Goal: Register for event/course

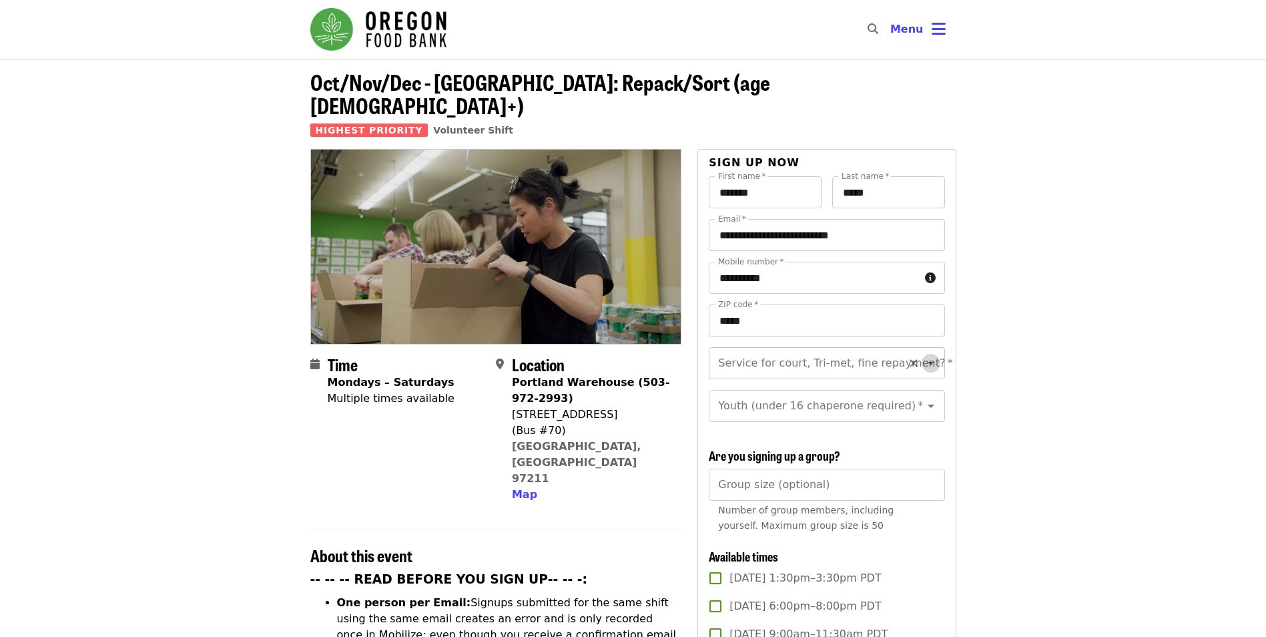
click at [928, 362] on icon "Open" at bounding box center [931, 363] width 7 height 3
click at [928, 361] on icon "Close" at bounding box center [931, 362] width 7 height 3
click at [928, 362] on icon "Open" at bounding box center [931, 363] width 7 height 3
click at [794, 373] on li "No" at bounding box center [822, 376] width 226 height 24
type input "**"
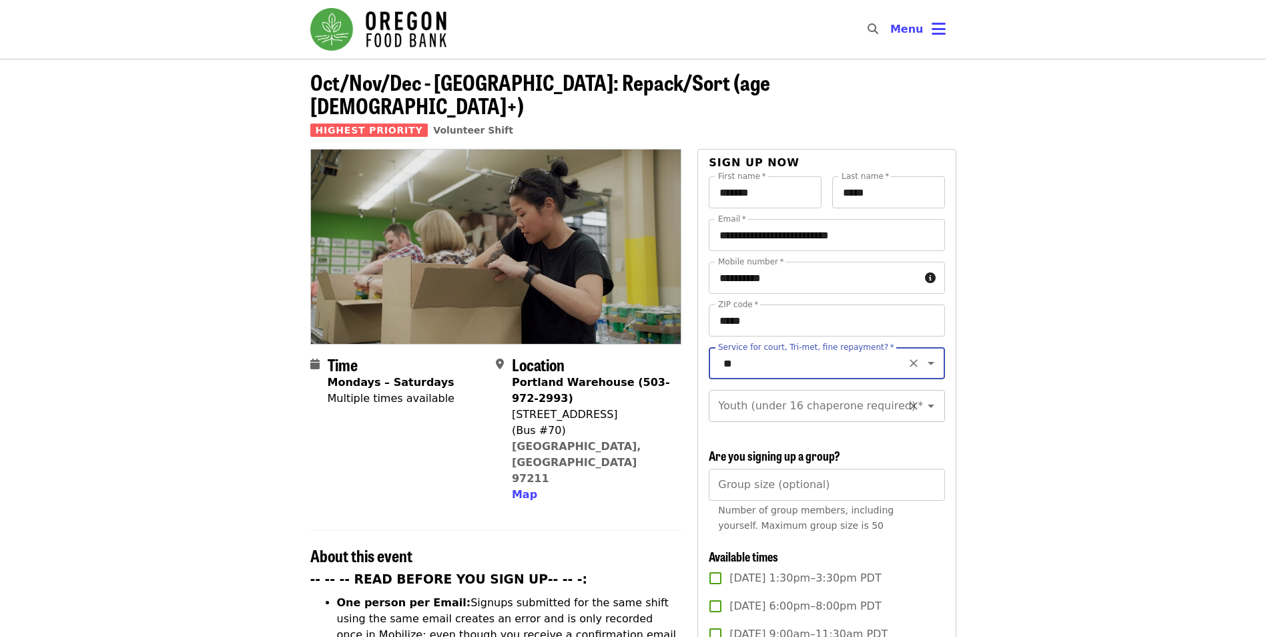
click at [924, 398] on icon "Open" at bounding box center [931, 406] width 16 height 16
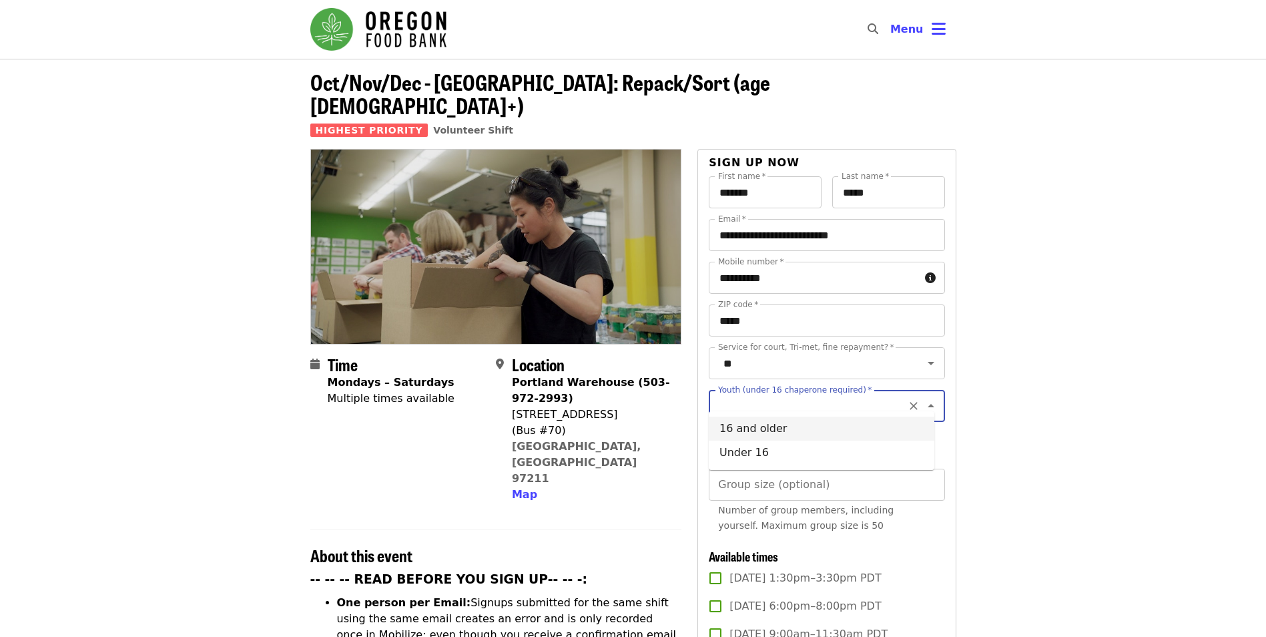
click at [798, 433] on li "16 and older" at bounding box center [822, 428] width 226 height 24
type input "**********"
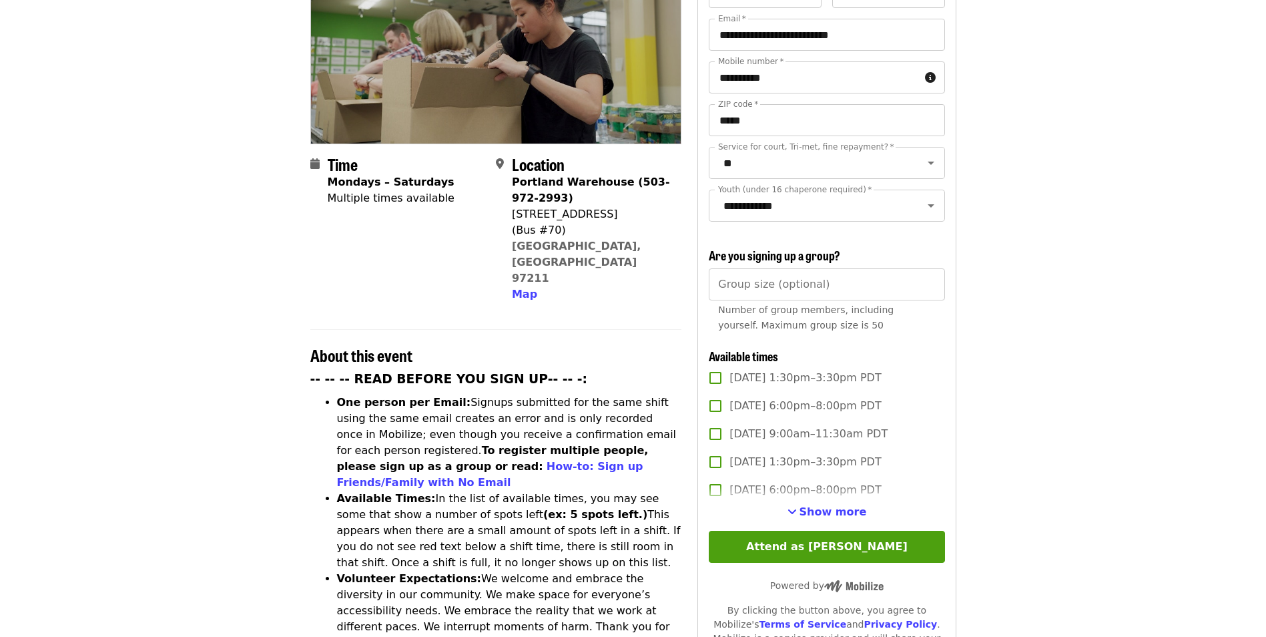
scroll to position [334, 0]
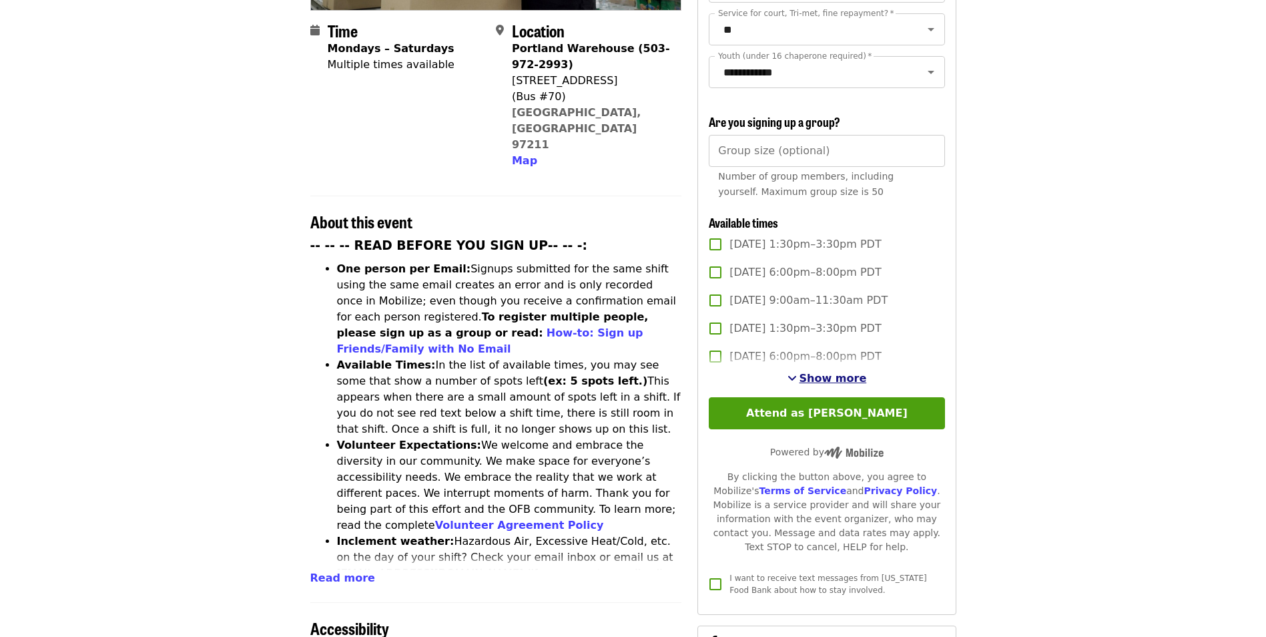
click at [845, 375] on span "Show more" at bounding box center [833, 378] width 67 height 13
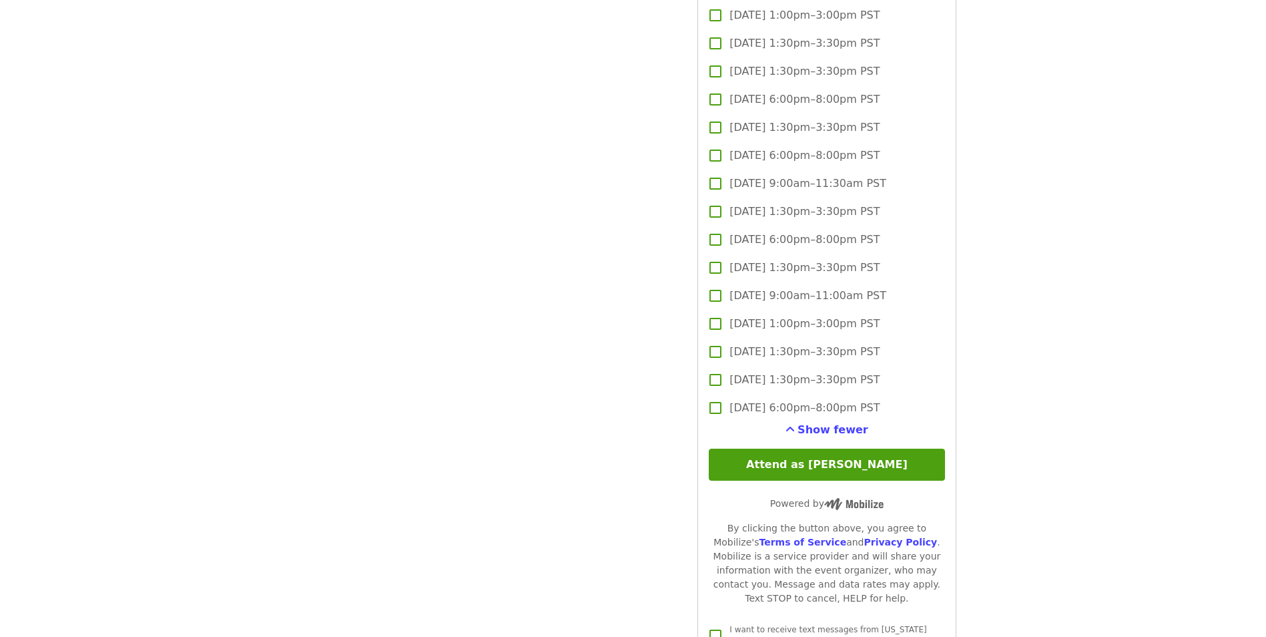
scroll to position [3604, 0]
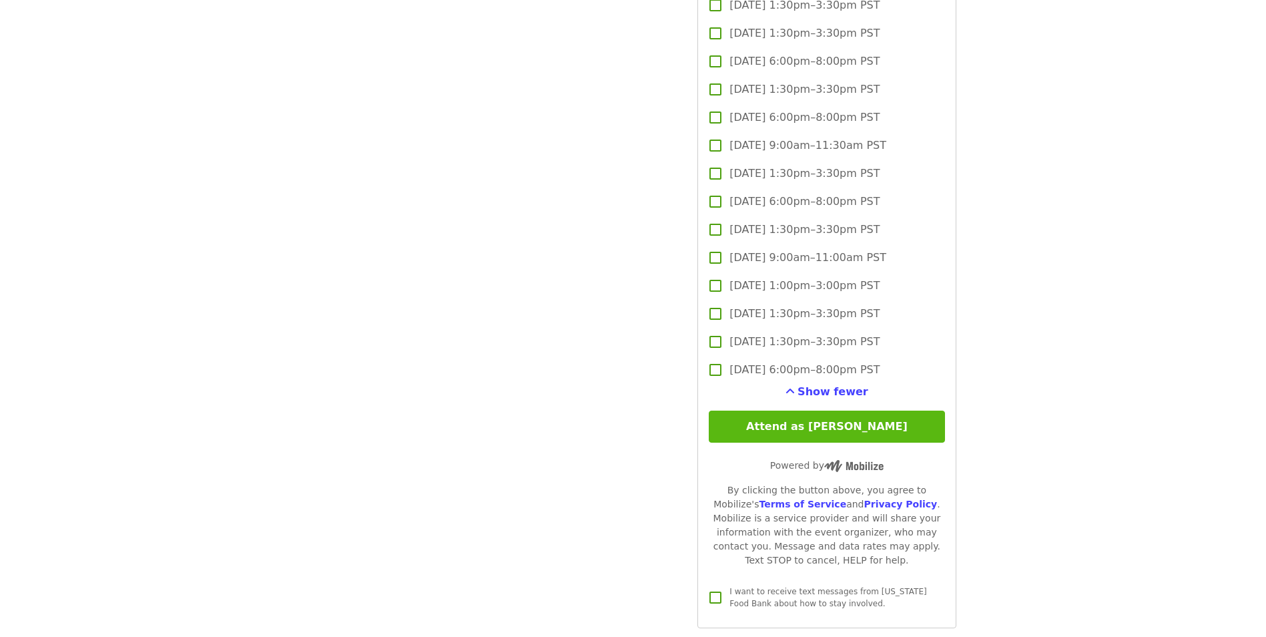
click at [761, 424] on button "Attend as [PERSON_NAME]" at bounding box center [827, 426] width 236 height 32
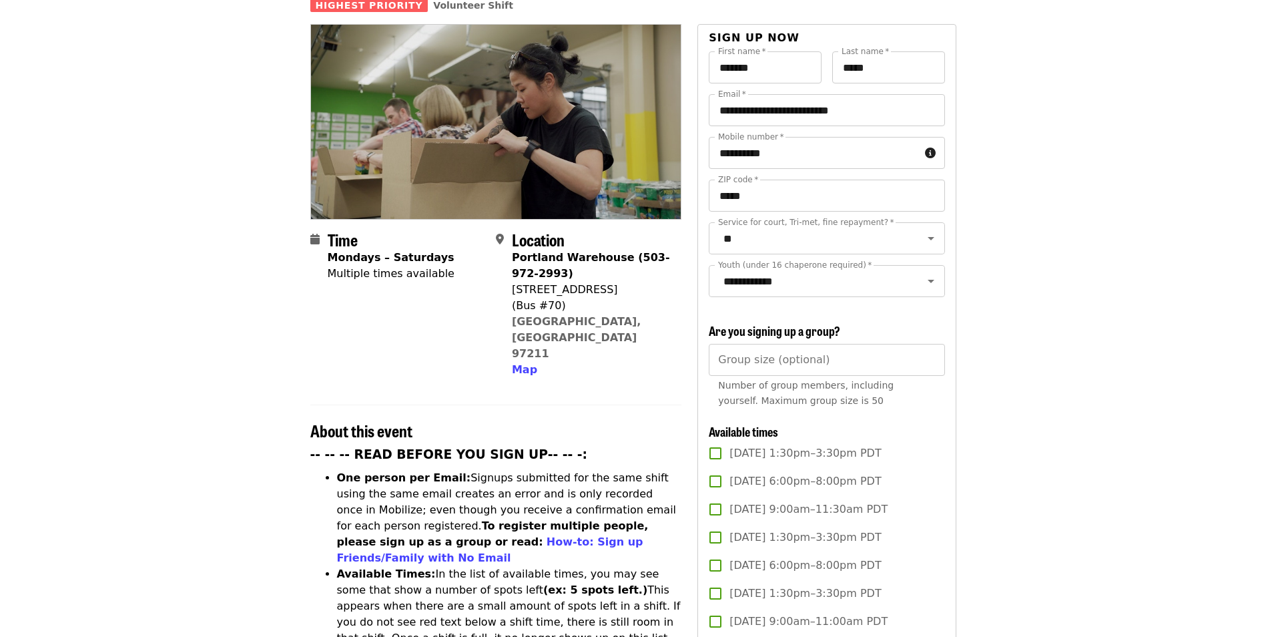
scroll to position [0, 0]
